Goal: Information Seeking & Learning: Learn about a topic

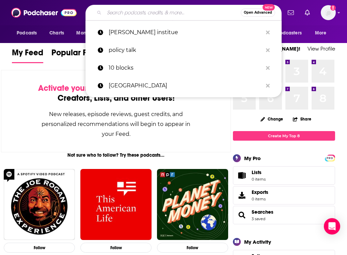
click at [117, 18] on input "Search podcasts, credits, & more..." at bounding box center [172, 12] width 137 height 11
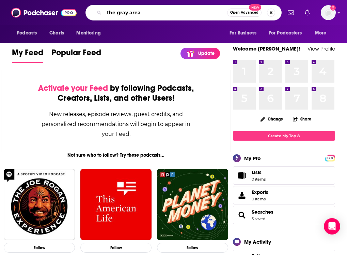
type input "the gray area"
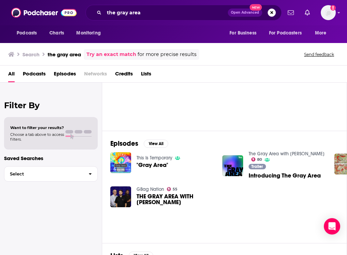
scroll to position [36, 0]
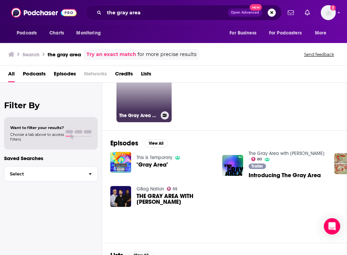
click at [133, 119] on div "The Gray Area with [PERSON_NAME]" at bounding box center [144, 115] width 50 height 8
